Goal: Transaction & Acquisition: Book appointment/travel/reservation

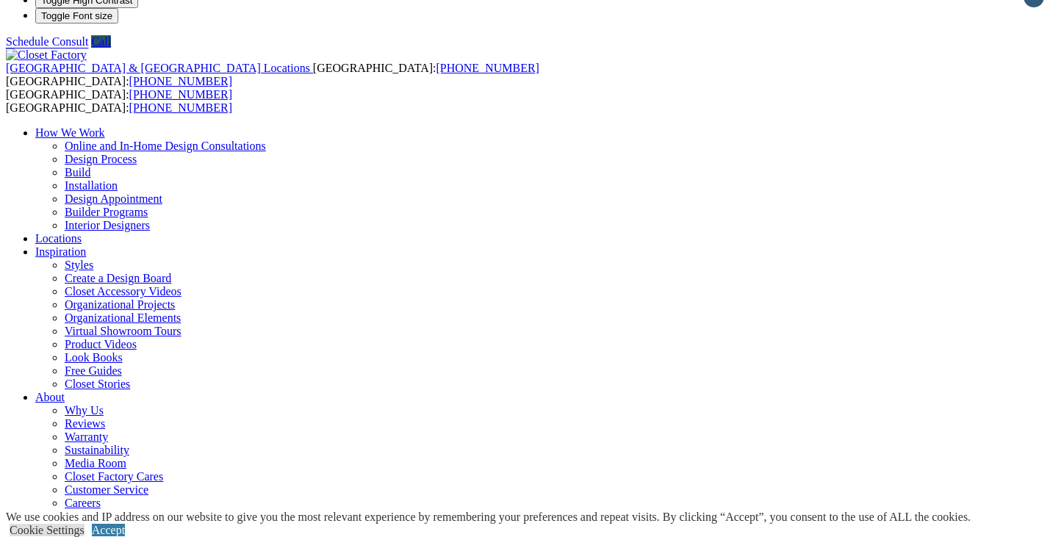
scroll to position [20, 0]
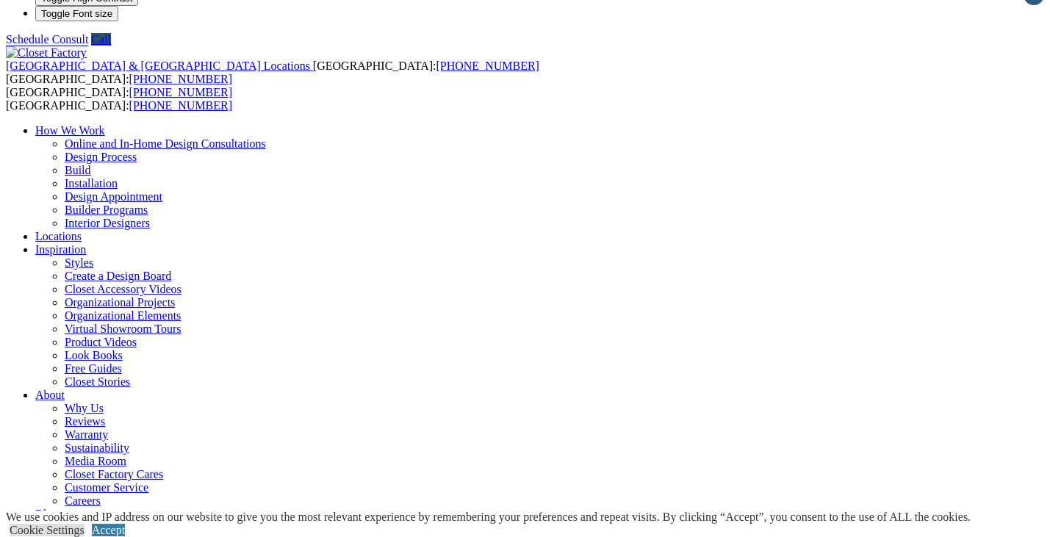
scroll to position [0, 0]
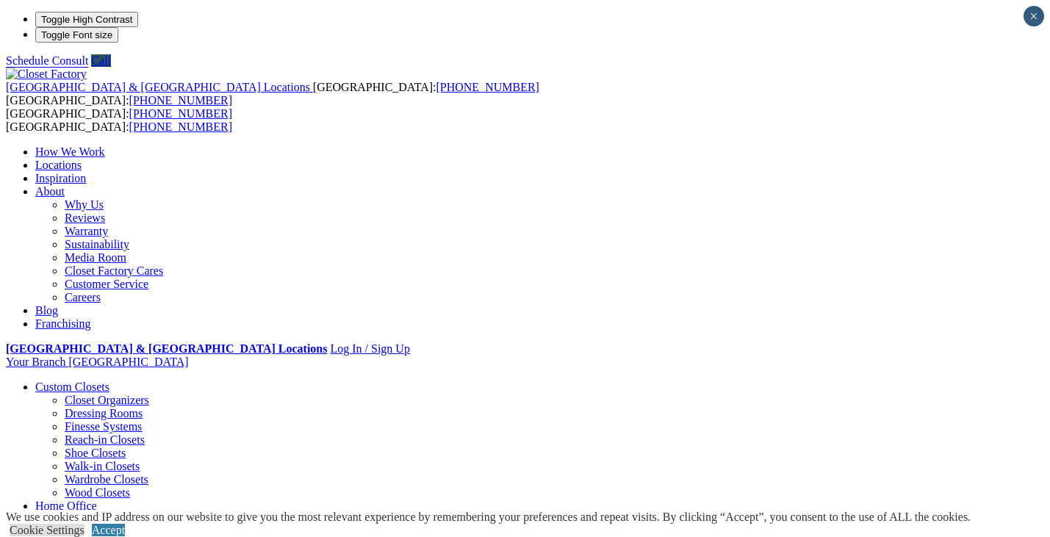
click at [78, 394] on link "Closet Organizers" at bounding box center [107, 400] width 84 height 12
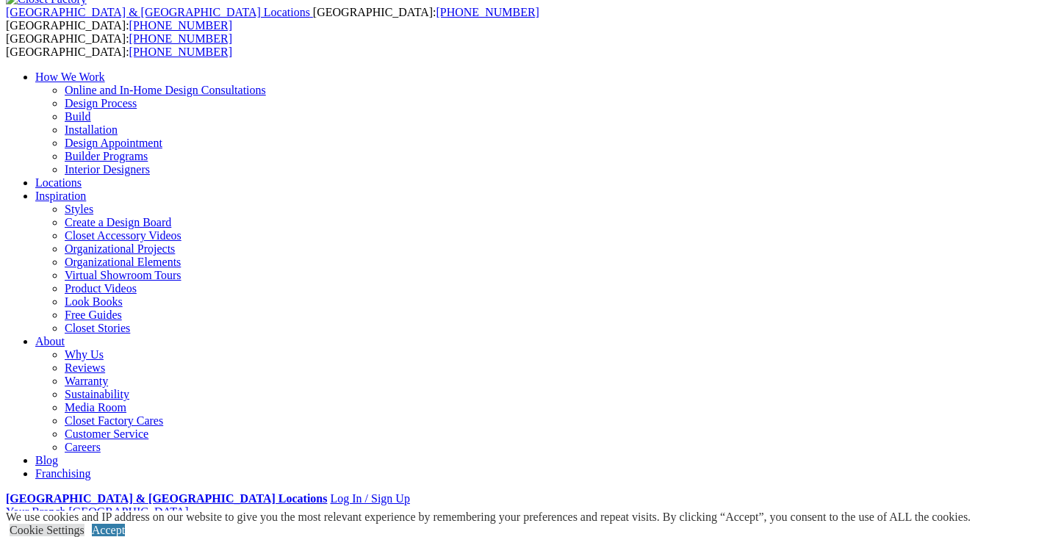
scroll to position [67, 0]
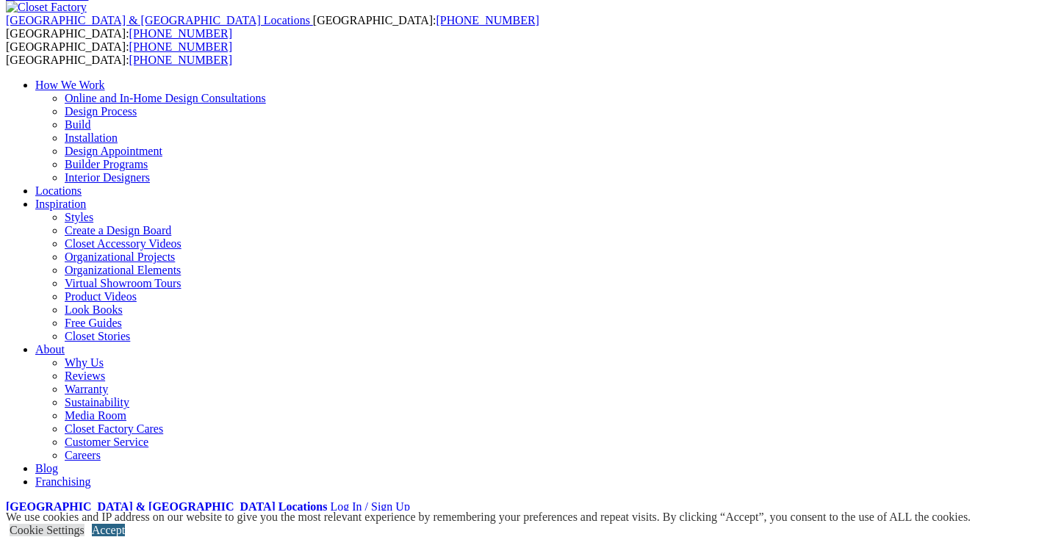
click at [125, 524] on link "Accept" at bounding box center [108, 530] width 33 height 12
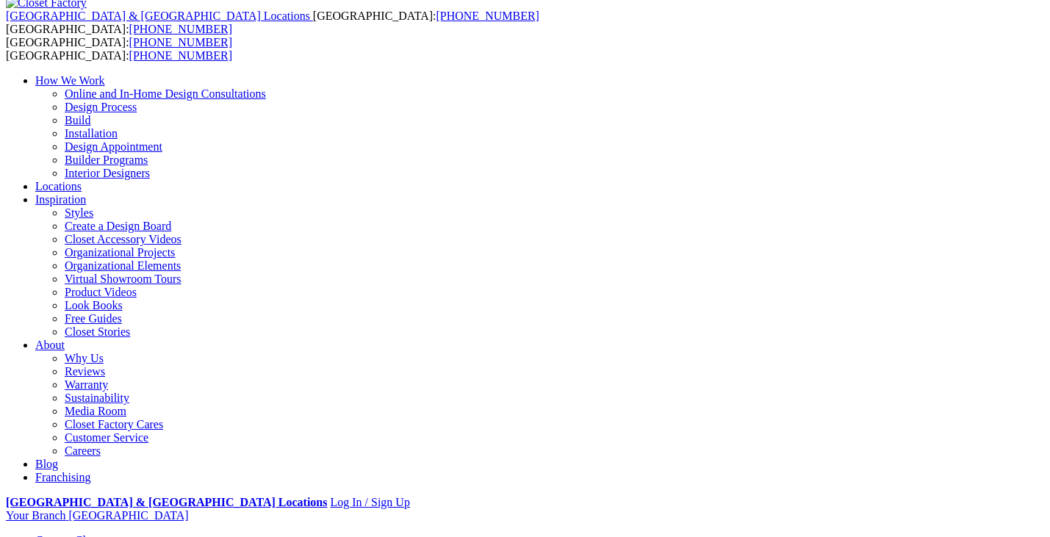
scroll to position [2, 0]
